Goal: Check status: Check status

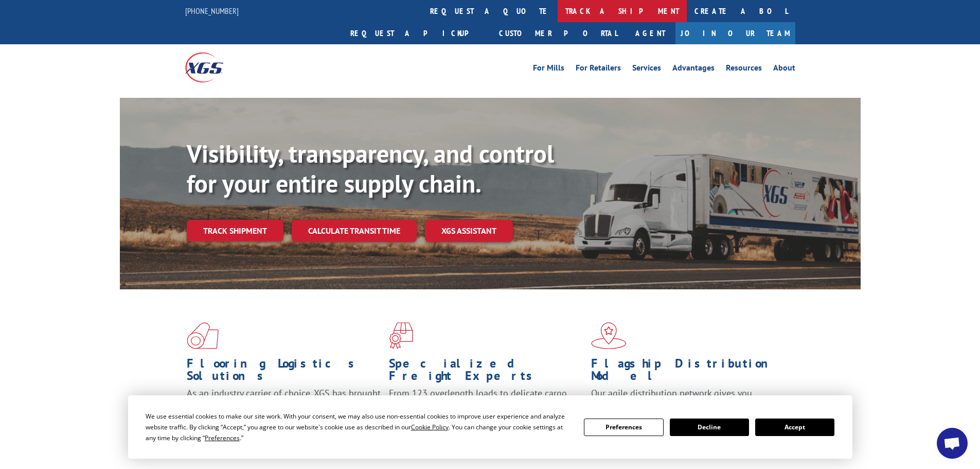
click at [558, 10] on link "track a shipment" at bounding box center [622, 11] width 129 height 22
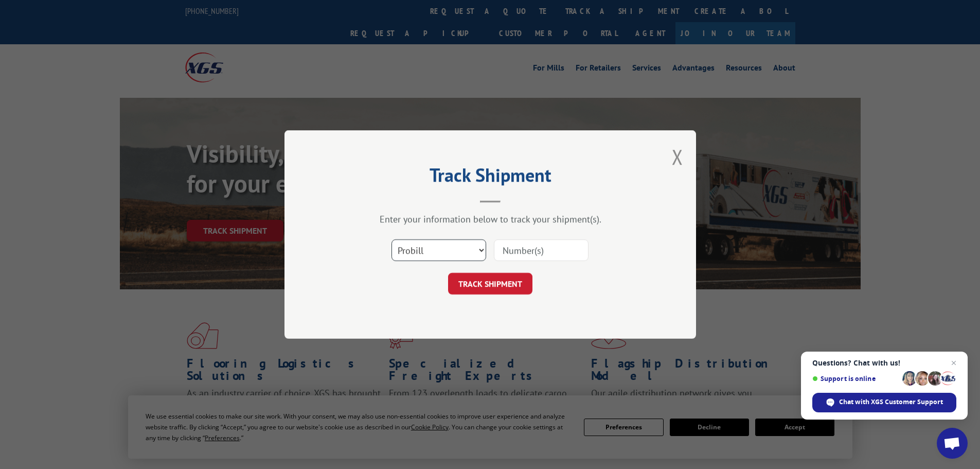
click at [459, 255] on select "Select category... Probill BOL PO" at bounding box center [439, 250] width 95 height 22
select select "po"
click at [392, 239] on select "Select category... Probill BOL PO" at bounding box center [439, 250] width 95 height 22
click at [523, 254] on input at bounding box center [541, 250] width 95 height 22
paste input "64503086"
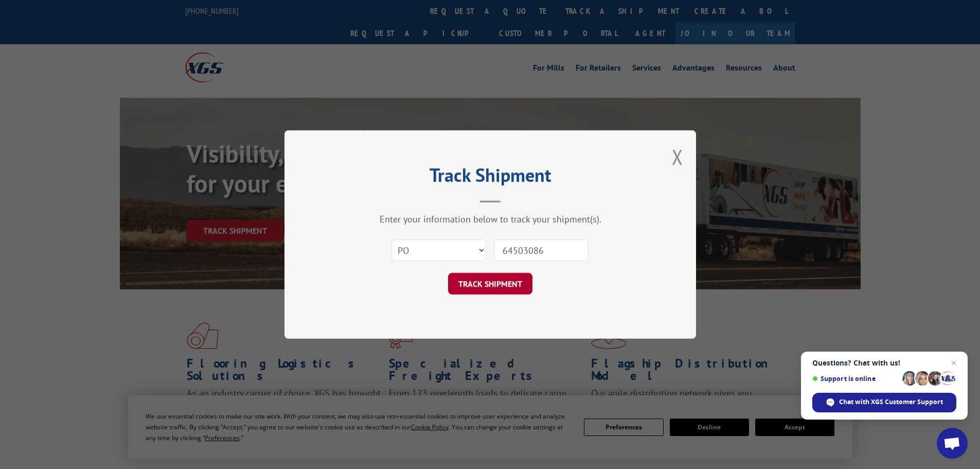
type input "64503086"
click at [506, 286] on button "TRACK SHIPMENT" at bounding box center [490, 284] width 84 height 22
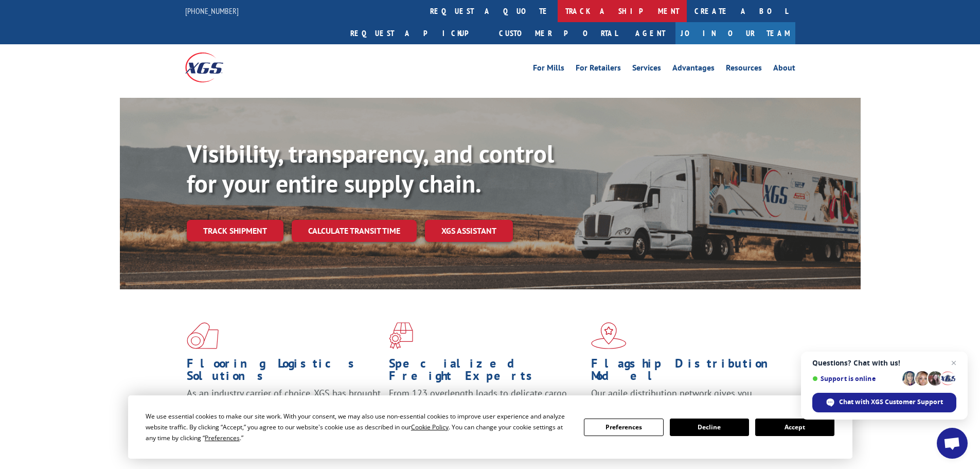
click at [558, 12] on link "track a shipment" at bounding box center [622, 11] width 129 height 22
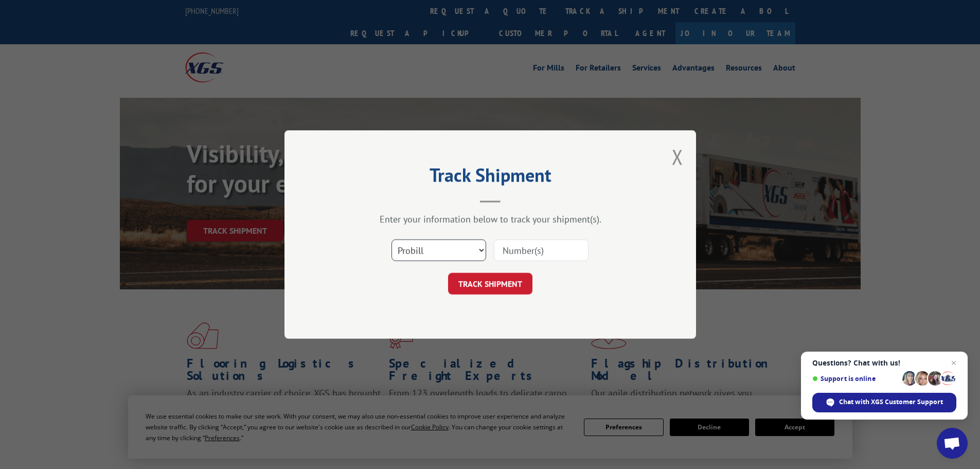
click at [448, 247] on select "Select category... Probill BOL PO" at bounding box center [439, 250] width 95 height 22
select select "po"
click at [392, 239] on select "Select category... Probill BOL PO" at bounding box center [439, 250] width 95 height 22
drag, startPoint x: 525, startPoint y: 244, endPoint x: 517, endPoint y: 250, distance: 9.7
click at [523, 247] on input at bounding box center [541, 250] width 95 height 22
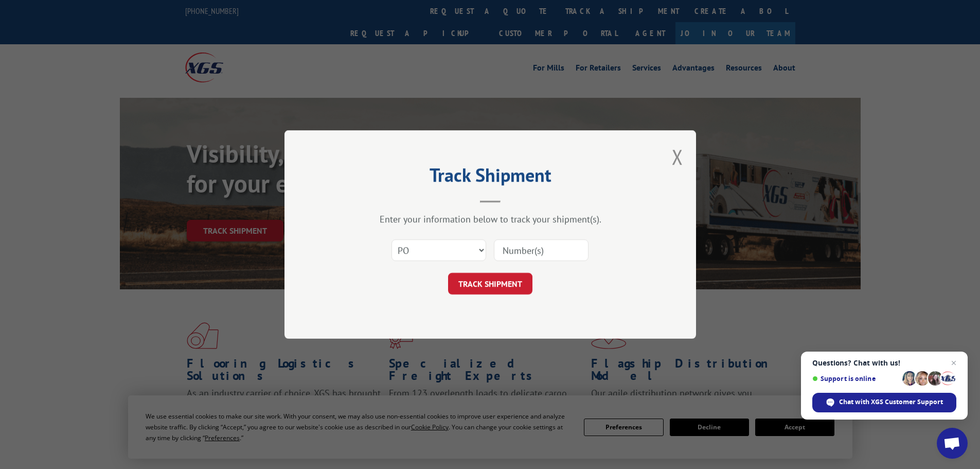
paste input "64503079"
type input "64503079"
click at [471, 282] on button "TRACK SHIPMENT" at bounding box center [490, 284] width 84 height 22
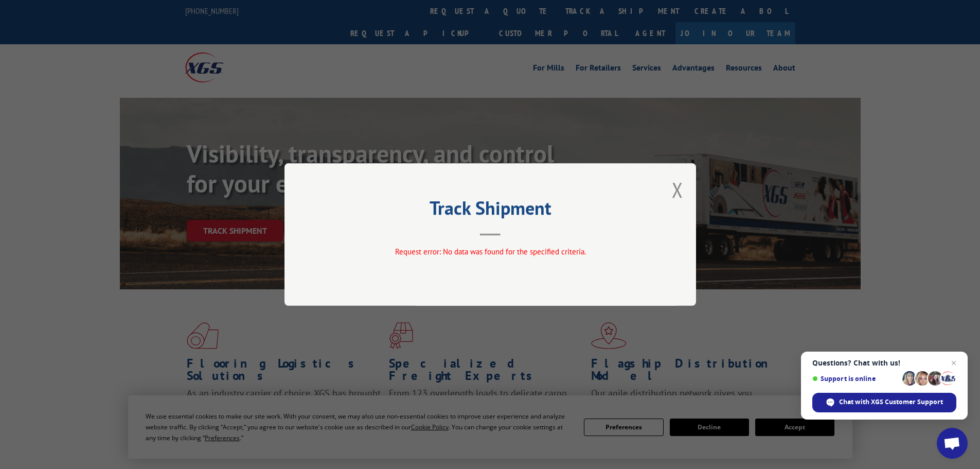
drag, startPoint x: 678, startPoint y: 189, endPoint x: 666, endPoint y: 187, distance: 12.0
click at [677, 189] on button "Close modal" at bounding box center [677, 189] width 11 height 27
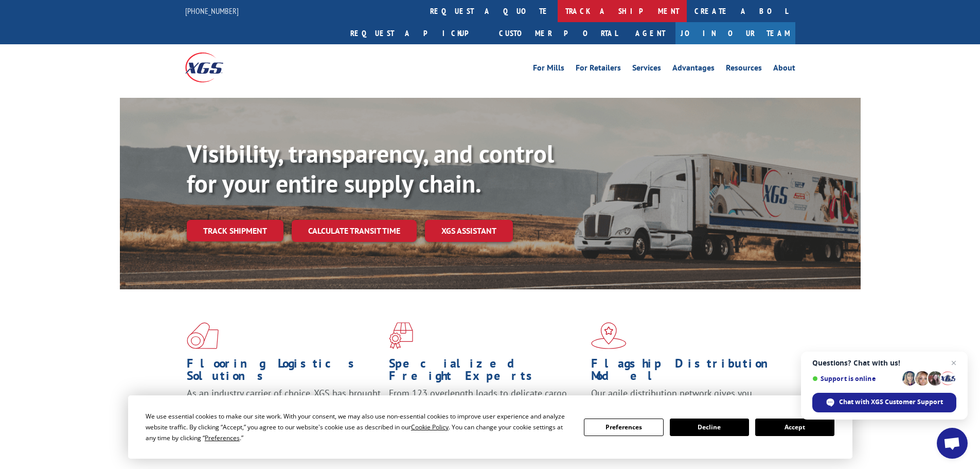
click at [558, 9] on link "track a shipment" at bounding box center [622, 11] width 129 height 22
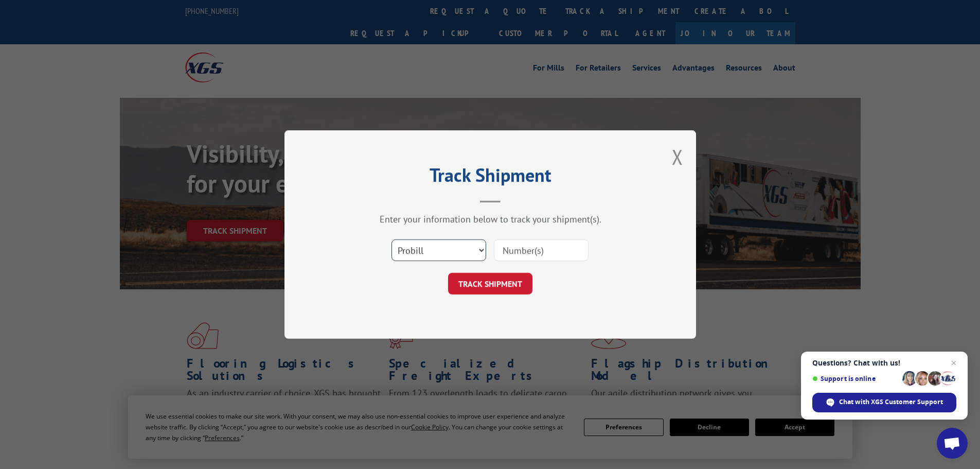
click at [459, 255] on select "Select category... Probill BOL PO" at bounding box center [439, 250] width 95 height 22
select select "po"
click at [392, 239] on select "Select category... Probill BOL PO" at bounding box center [439, 250] width 95 height 22
click at [511, 249] on input at bounding box center [541, 250] width 95 height 22
paste input "64503079"
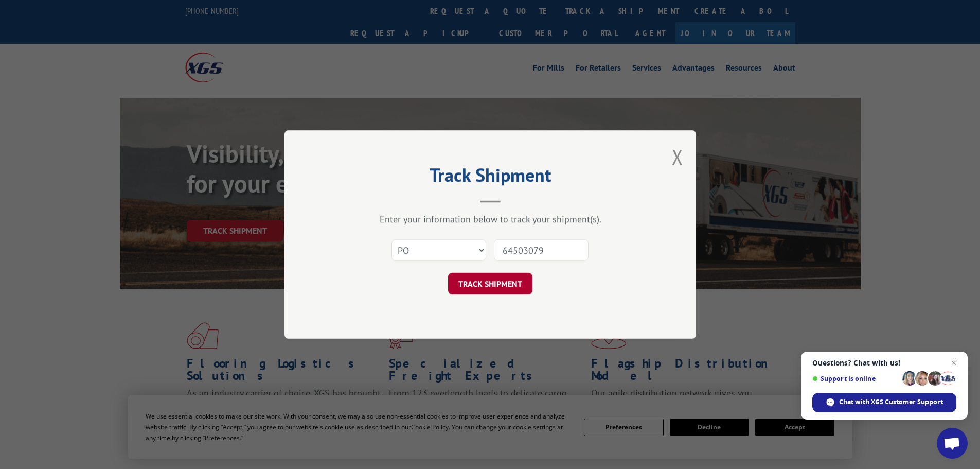
type input "64503079"
click at [505, 277] on button "TRACK SHIPMENT" at bounding box center [490, 284] width 84 height 22
